Goal: Information Seeking & Learning: Learn about a topic

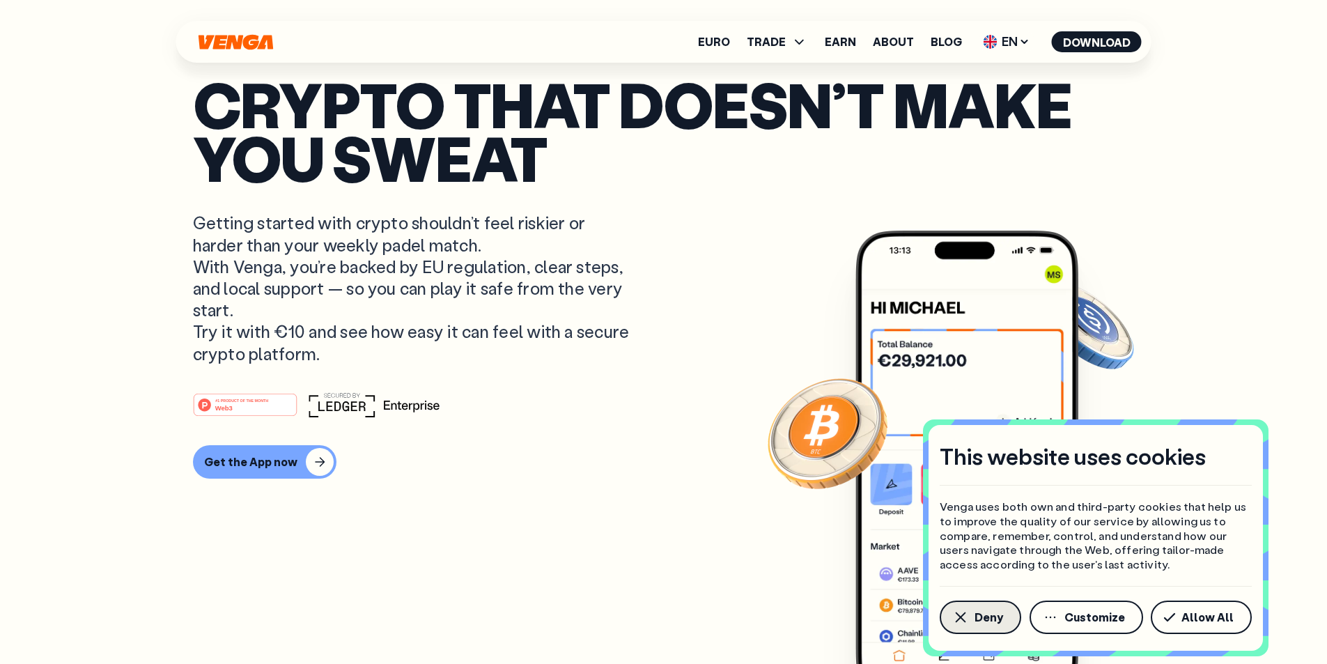
click at [976, 608] on button "Deny" at bounding box center [981, 616] width 82 height 33
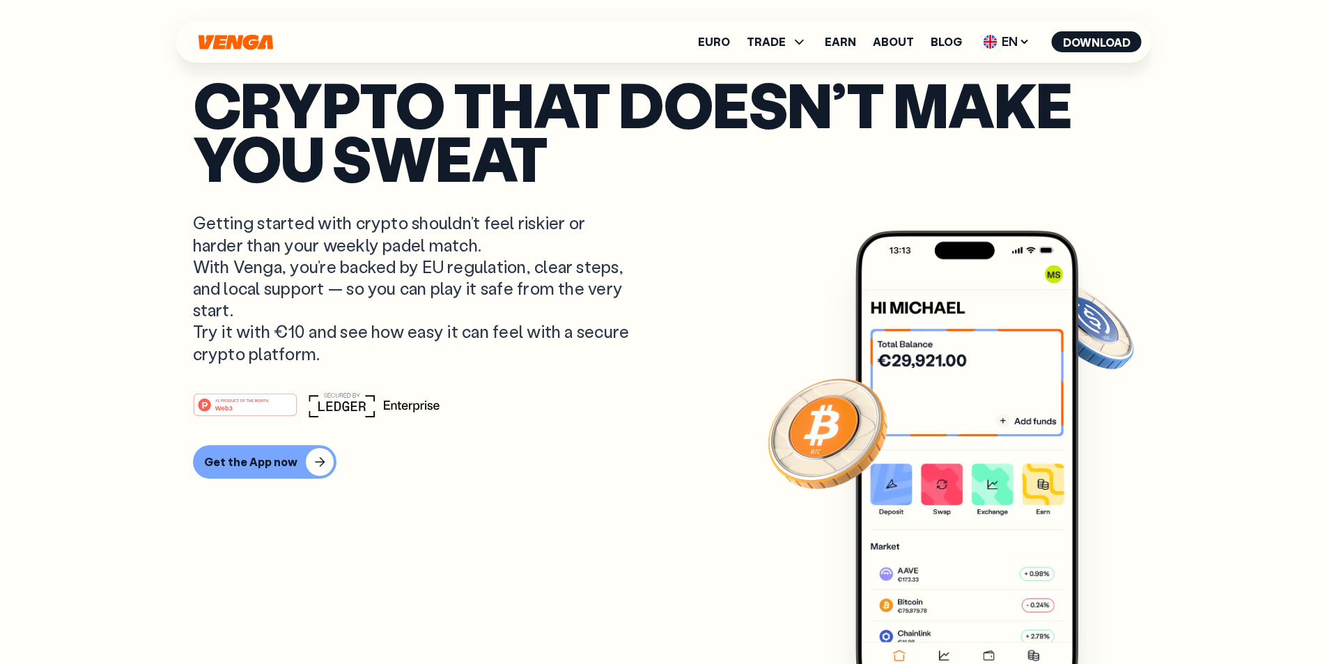
click at [395, 364] on p "Getting started with crypto shouldn’t feel riskier or harder than your weekly p…" at bounding box center [413, 288] width 440 height 152
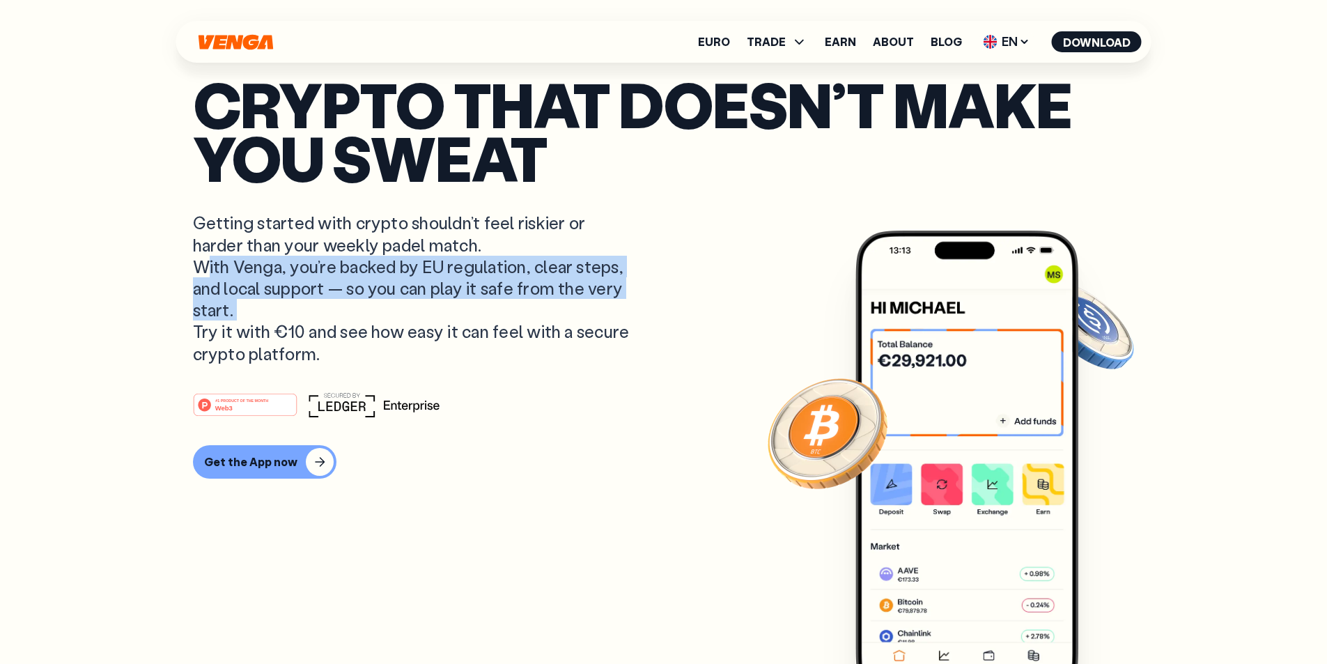
click at [395, 364] on p "Getting started with crypto shouldn’t feel riskier or harder than your weekly p…" at bounding box center [413, 288] width 440 height 152
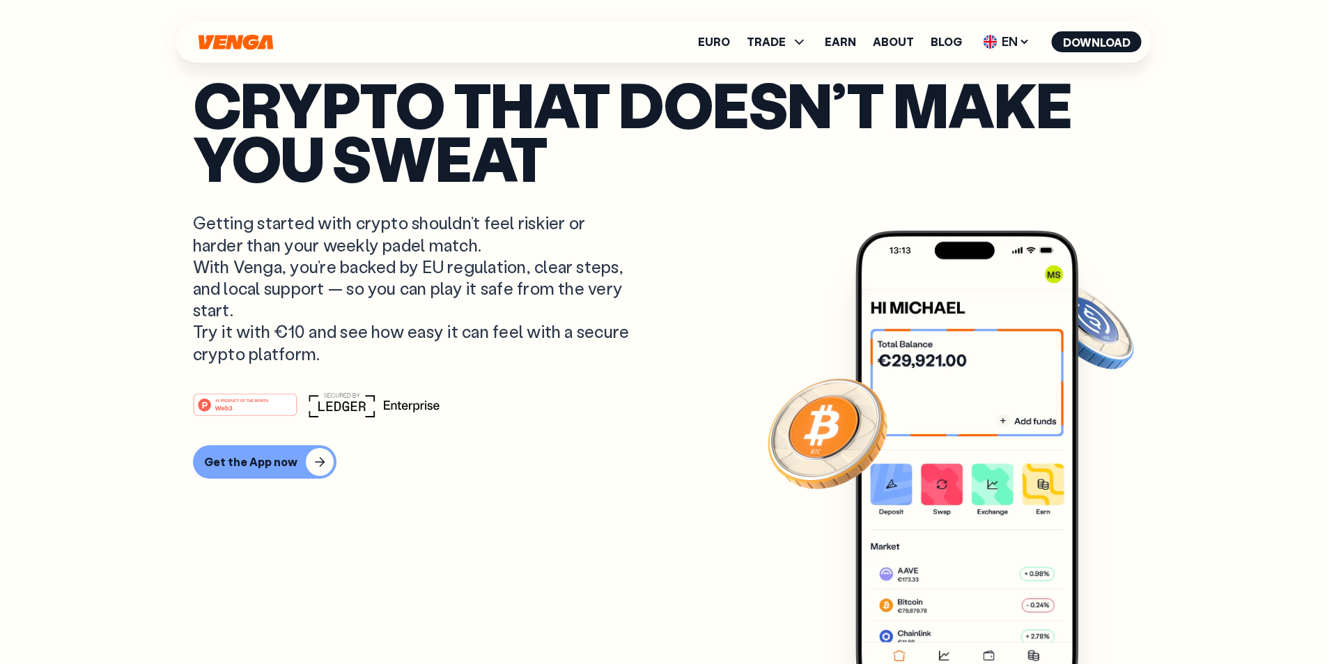
click at [343, 316] on p "Getting started with crypto shouldn’t feel riskier or harder than your weekly p…" at bounding box center [413, 288] width 440 height 152
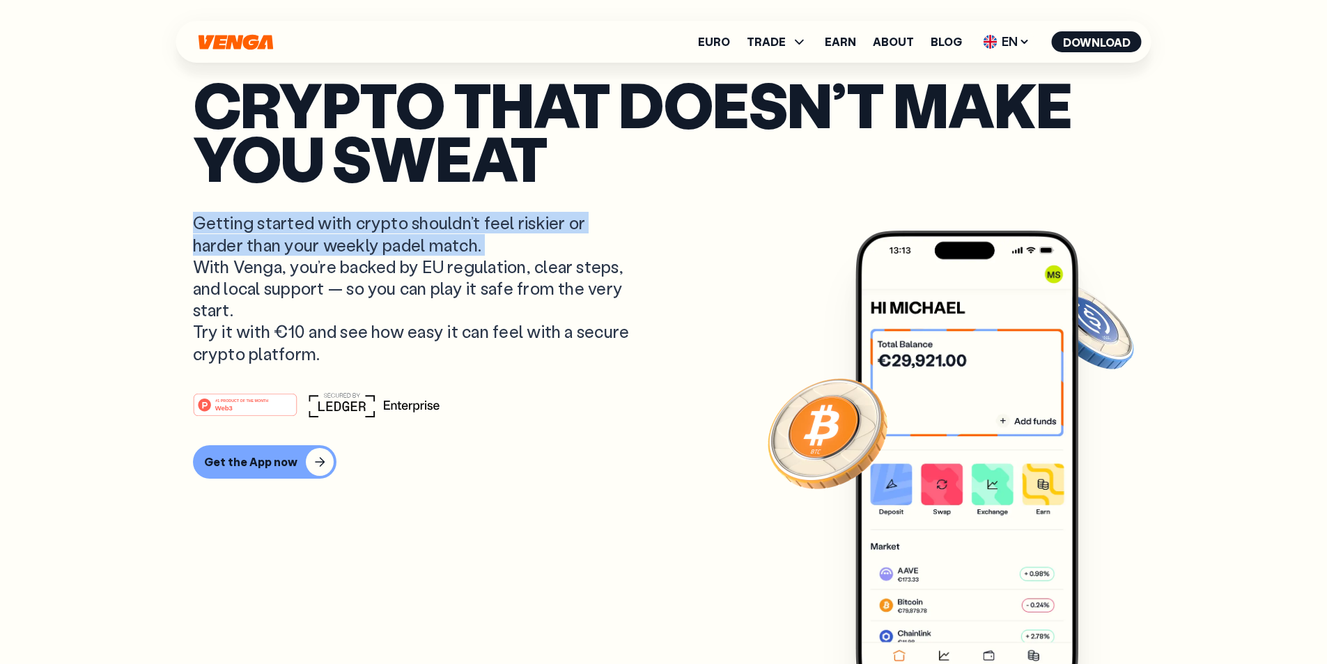
click at [343, 316] on p "Getting started with crypto shouldn’t feel riskier or harder than your weekly p…" at bounding box center [413, 288] width 440 height 152
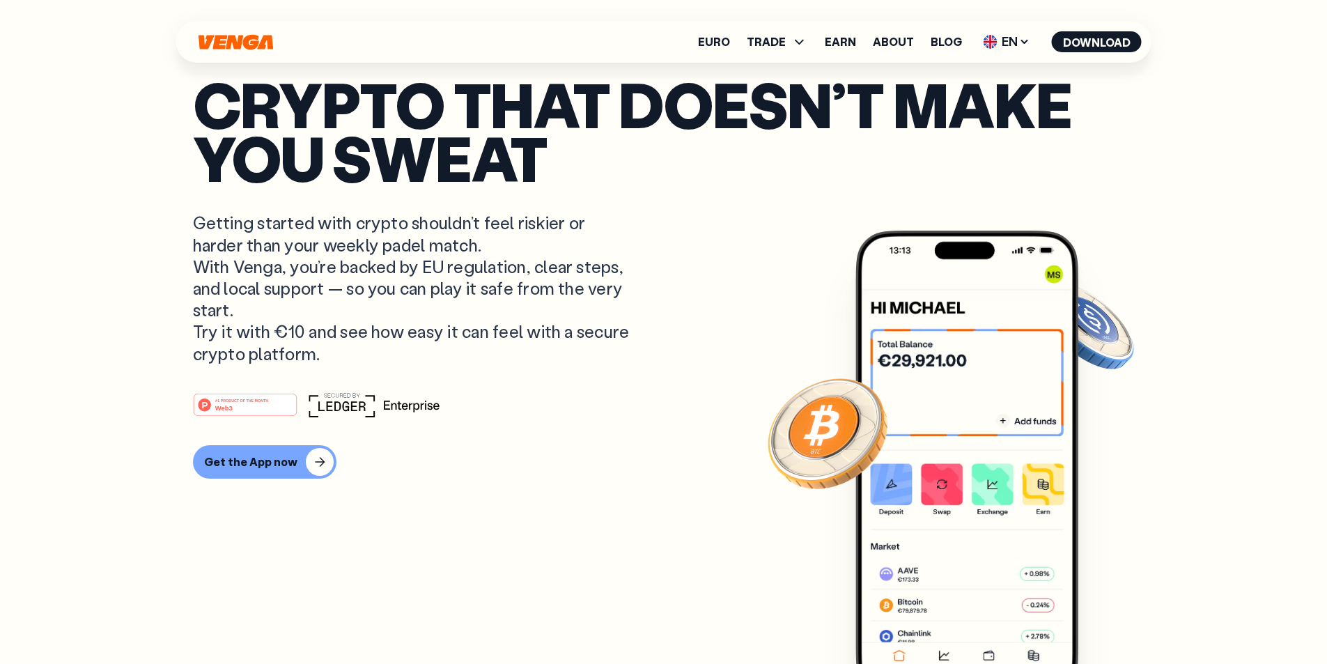
click at [483, 364] on p "Getting started with crypto shouldn’t feel riskier or harder than your weekly p…" at bounding box center [413, 288] width 440 height 152
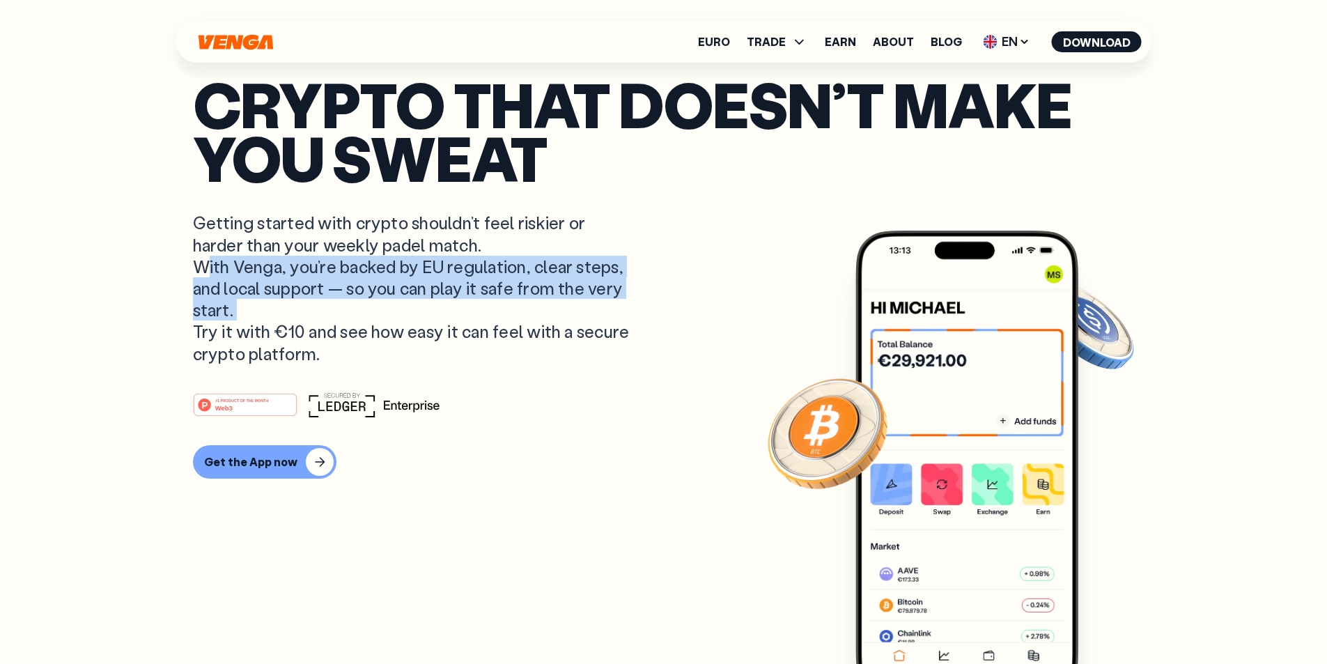
click at [483, 364] on p "Getting started with crypto shouldn’t feel riskier or harder than your weekly p…" at bounding box center [413, 288] width 440 height 152
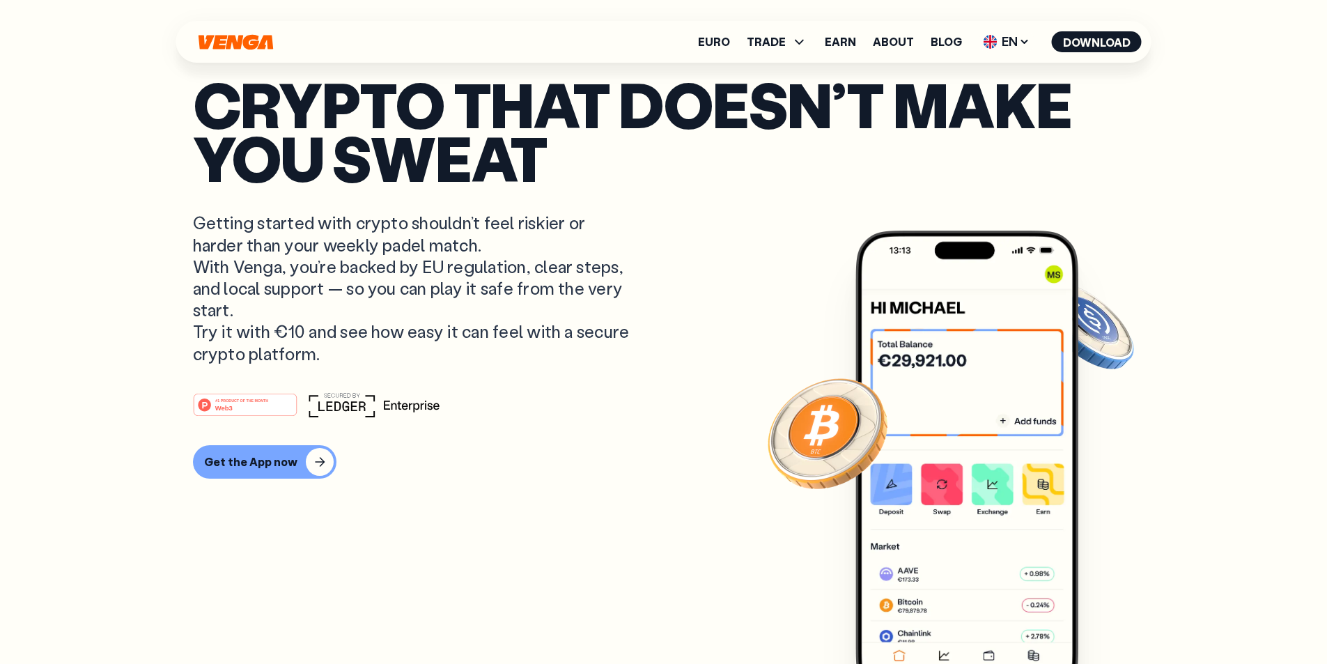
click at [651, 431] on article "Crypto that doesn’t make you sweat Getting started with crypto shouldn’t feel r…" at bounding box center [664, 359] width 942 height 564
click at [434, 364] on p "Getting started with crypto shouldn’t feel riskier or harder than your weekly p…" at bounding box center [413, 288] width 440 height 152
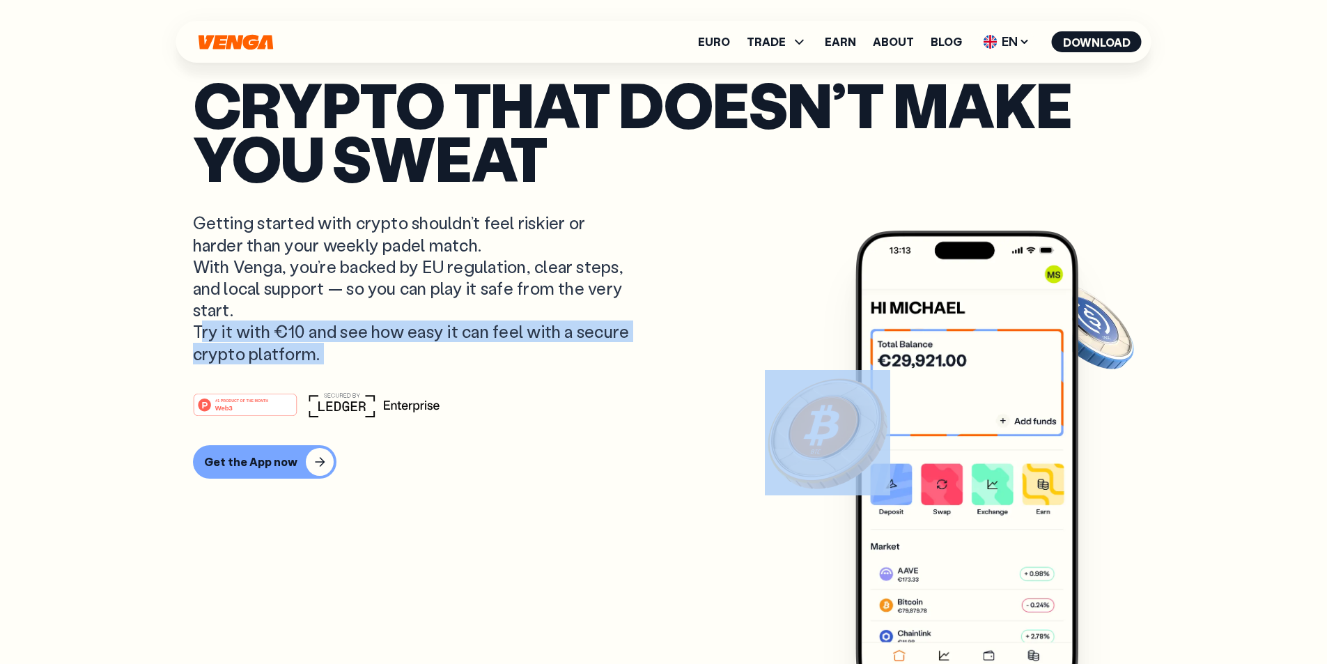
click at [434, 364] on p "Getting started with crypto shouldn’t feel riskier or harder than your weekly p…" at bounding box center [413, 288] width 440 height 152
click at [571, 364] on p "Getting started with crypto shouldn’t feel riskier or harder than your weekly p…" at bounding box center [413, 288] width 440 height 152
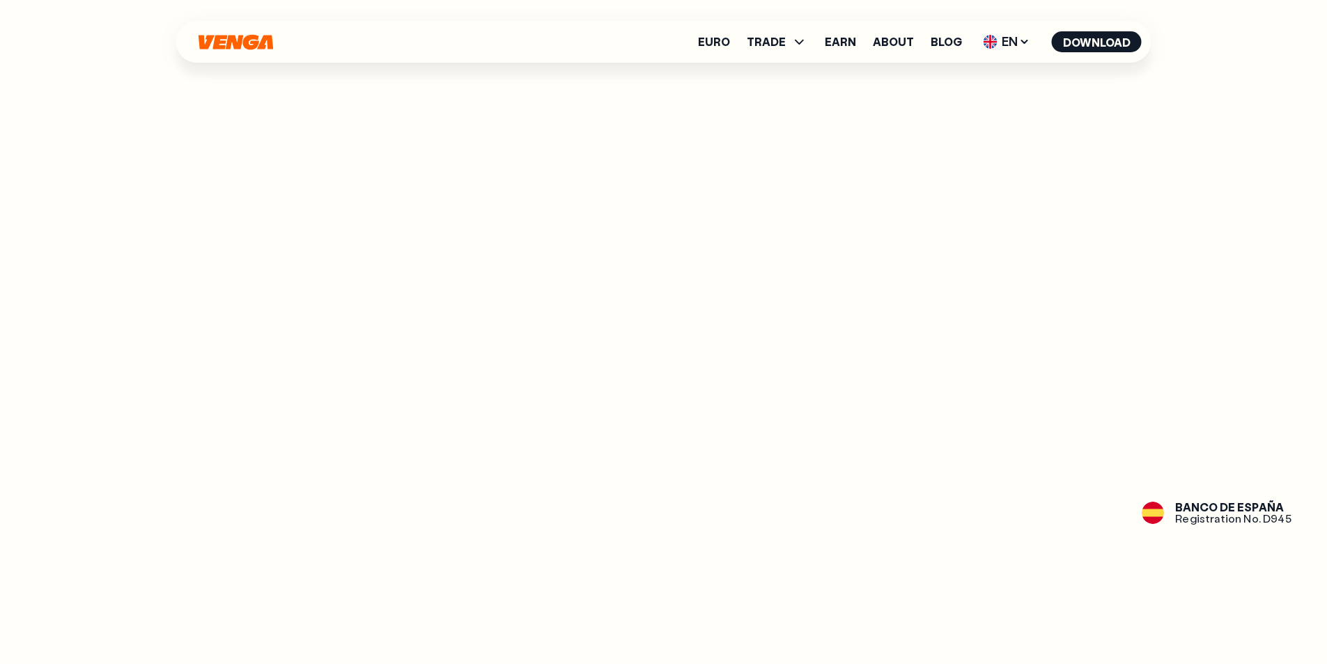
scroll to position [1951, 0]
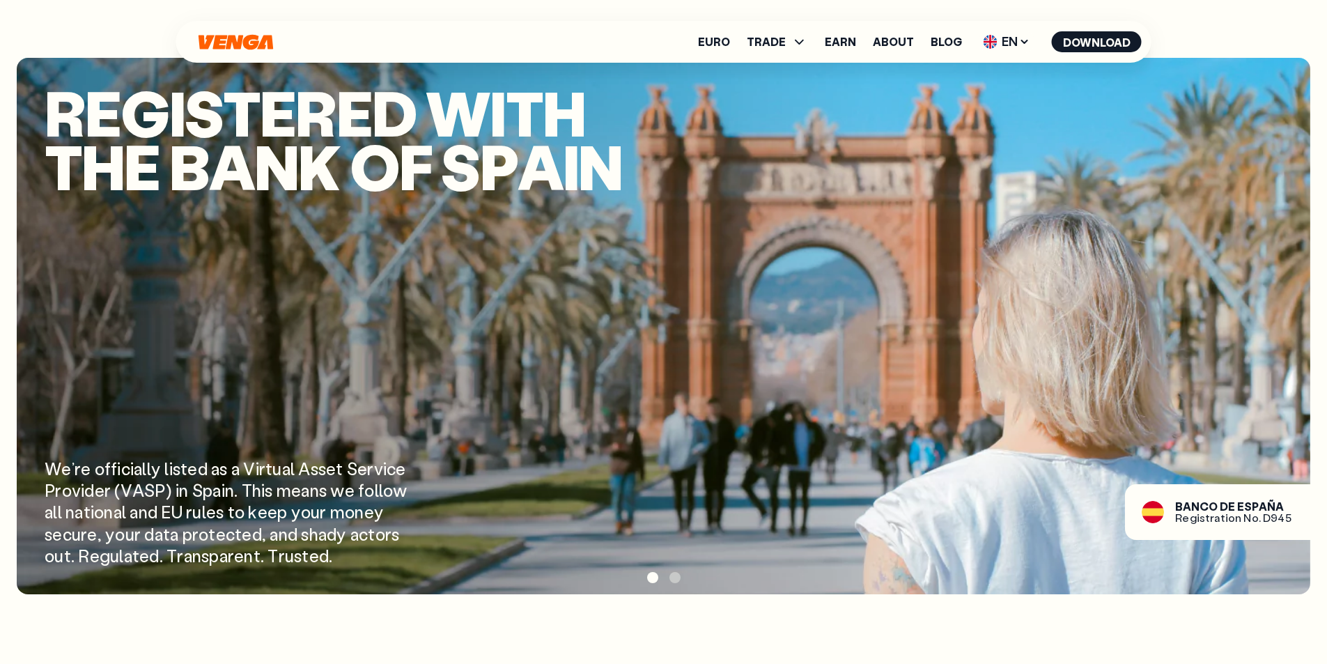
click at [675, 575] on span at bounding box center [674, 577] width 11 height 11
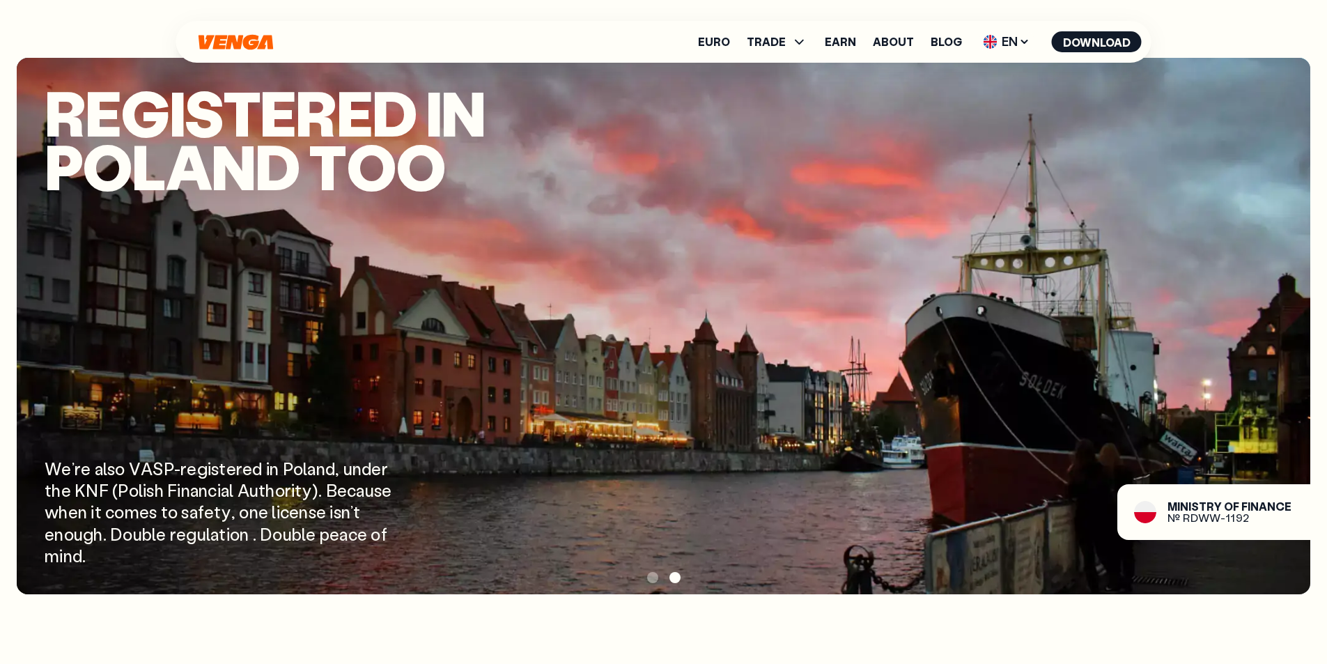
click at [656, 578] on span at bounding box center [652, 577] width 11 height 11
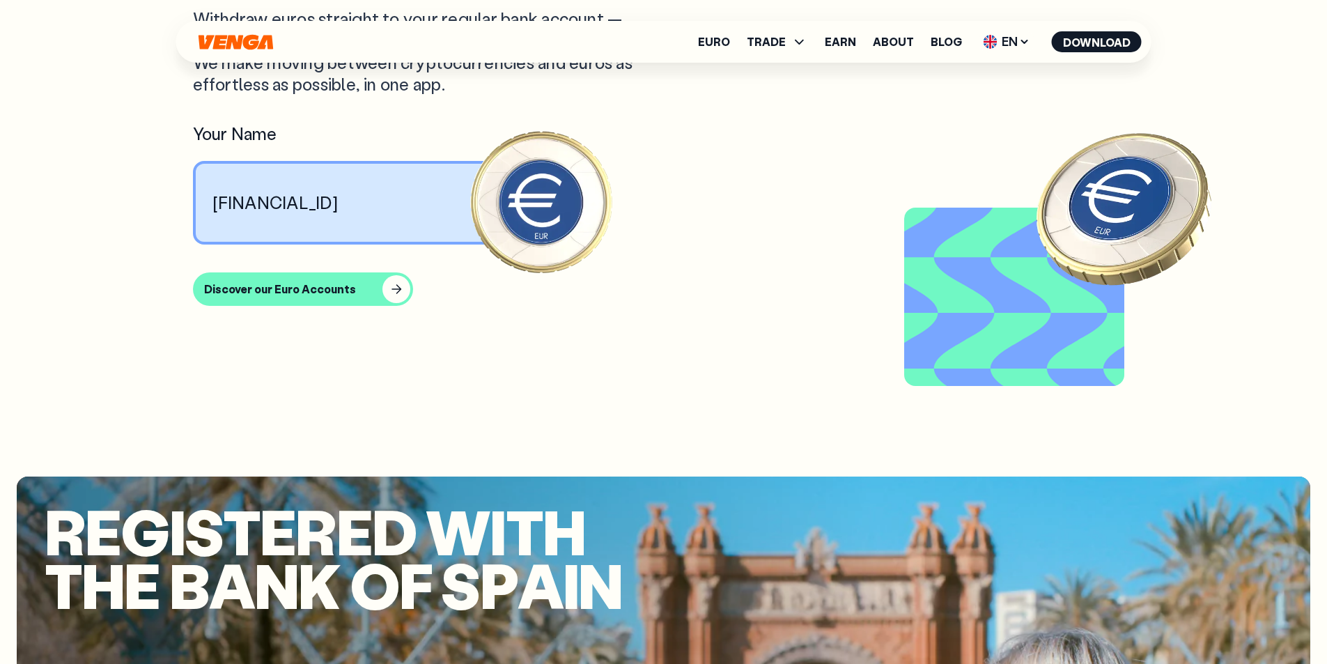
scroll to position [1533, 0]
